Goal: Task Accomplishment & Management: Use online tool/utility

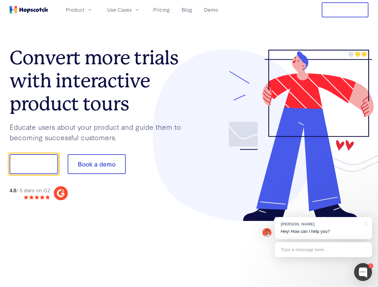
click at [189, 144] on div at bounding box center [279, 136] width 180 height 172
click at [84, 10] on span "Product" at bounding box center [75, 9] width 19 height 7
click at [132, 10] on span "Use Cases" at bounding box center [119, 9] width 25 height 7
click at [345, 10] on button "Free Trial" at bounding box center [345, 9] width 47 height 15
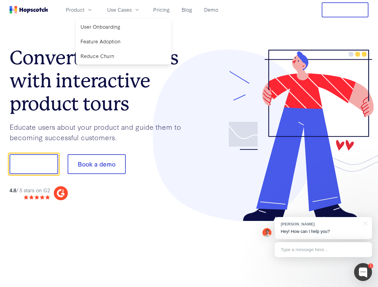
click at [34, 164] on button "Show me!" at bounding box center [34, 164] width 48 height 20
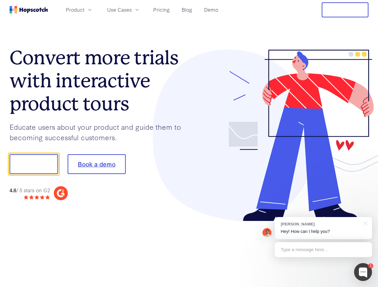
click at [96, 164] on button "Book a demo" at bounding box center [97, 164] width 58 height 20
click at [363, 272] on div at bounding box center [363, 272] width 18 height 18
click at [323, 228] on div "[PERSON_NAME] Hey! How can I help you?" at bounding box center [323, 228] width 97 height 22
click at [365, 223] on div at bounding box center [316, 203] width 112 height 119
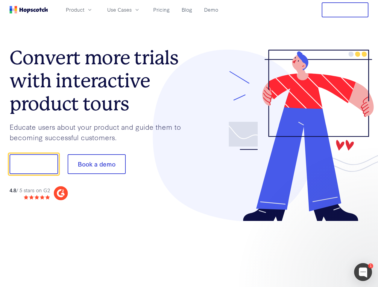
click at [323, 250] on div at bounding box center [316, 203] width 112 height 119
